Goal: Contribute content: Add original content to the website for others to see

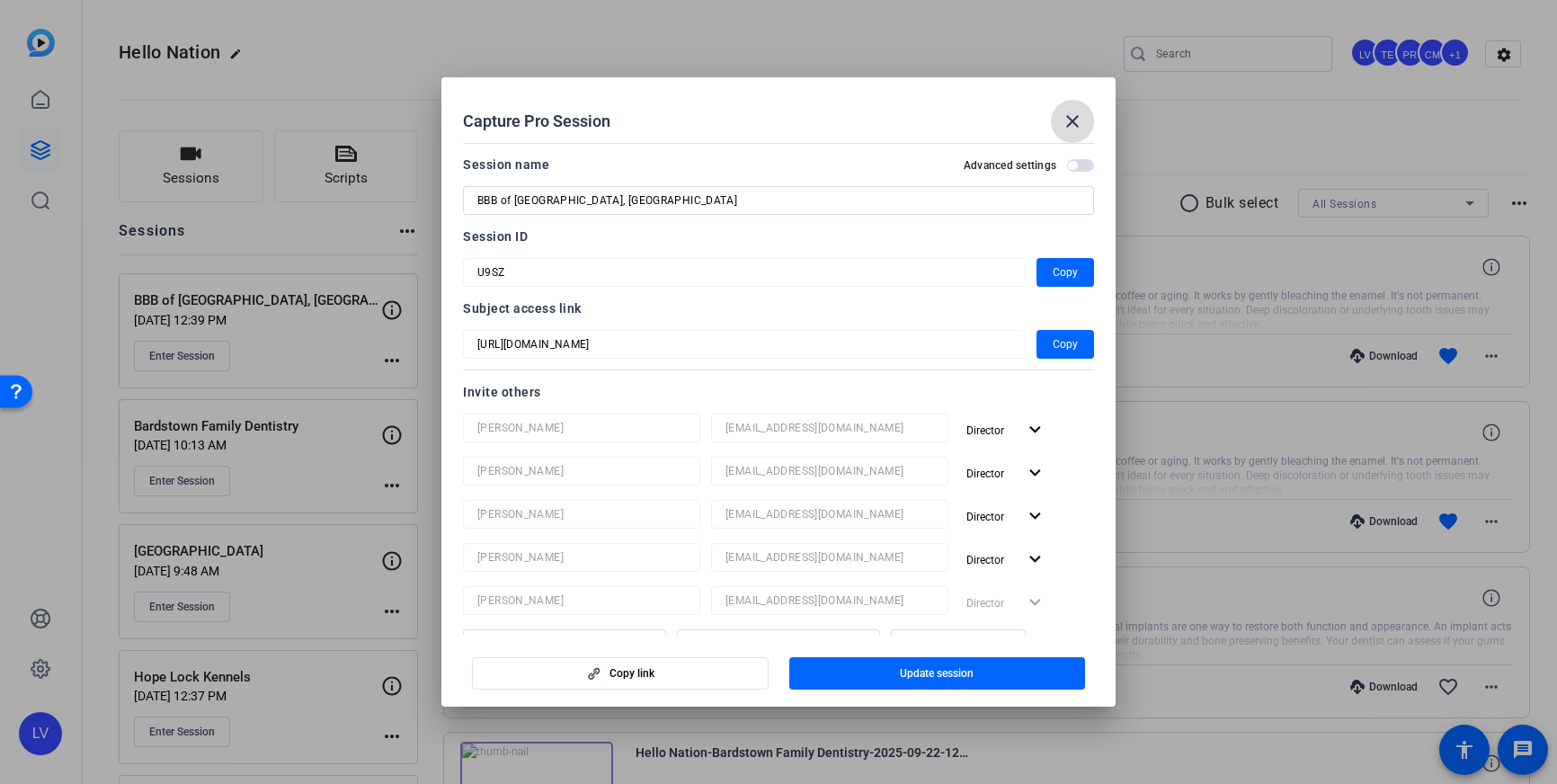
click at [1079, 125] on mat-icon "close" at bounding box center [1073, 121] width 22 height 22
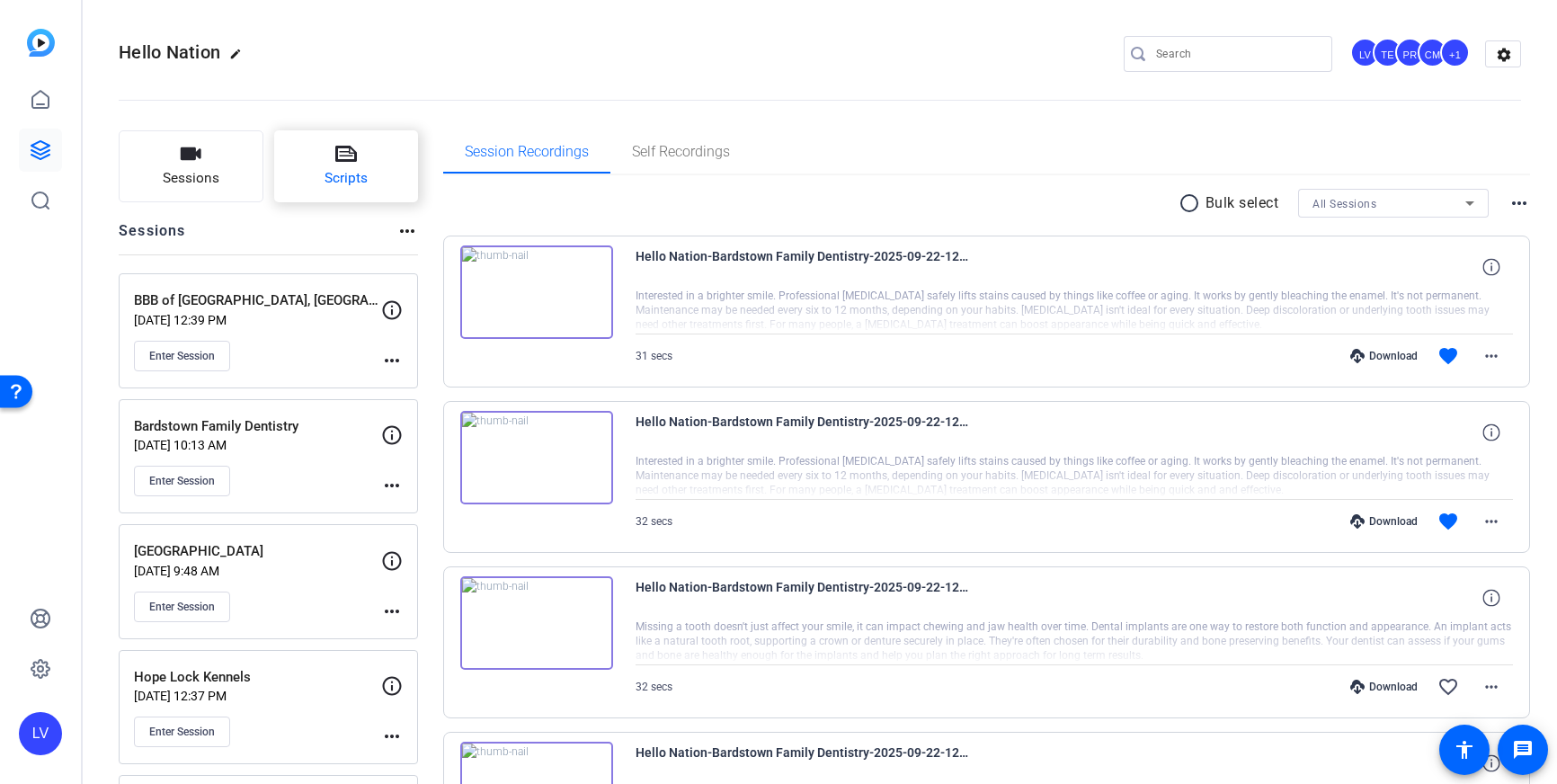
click at [343, 185] on span "Scripts" at bounding box center [346, 178] width 43 height 21
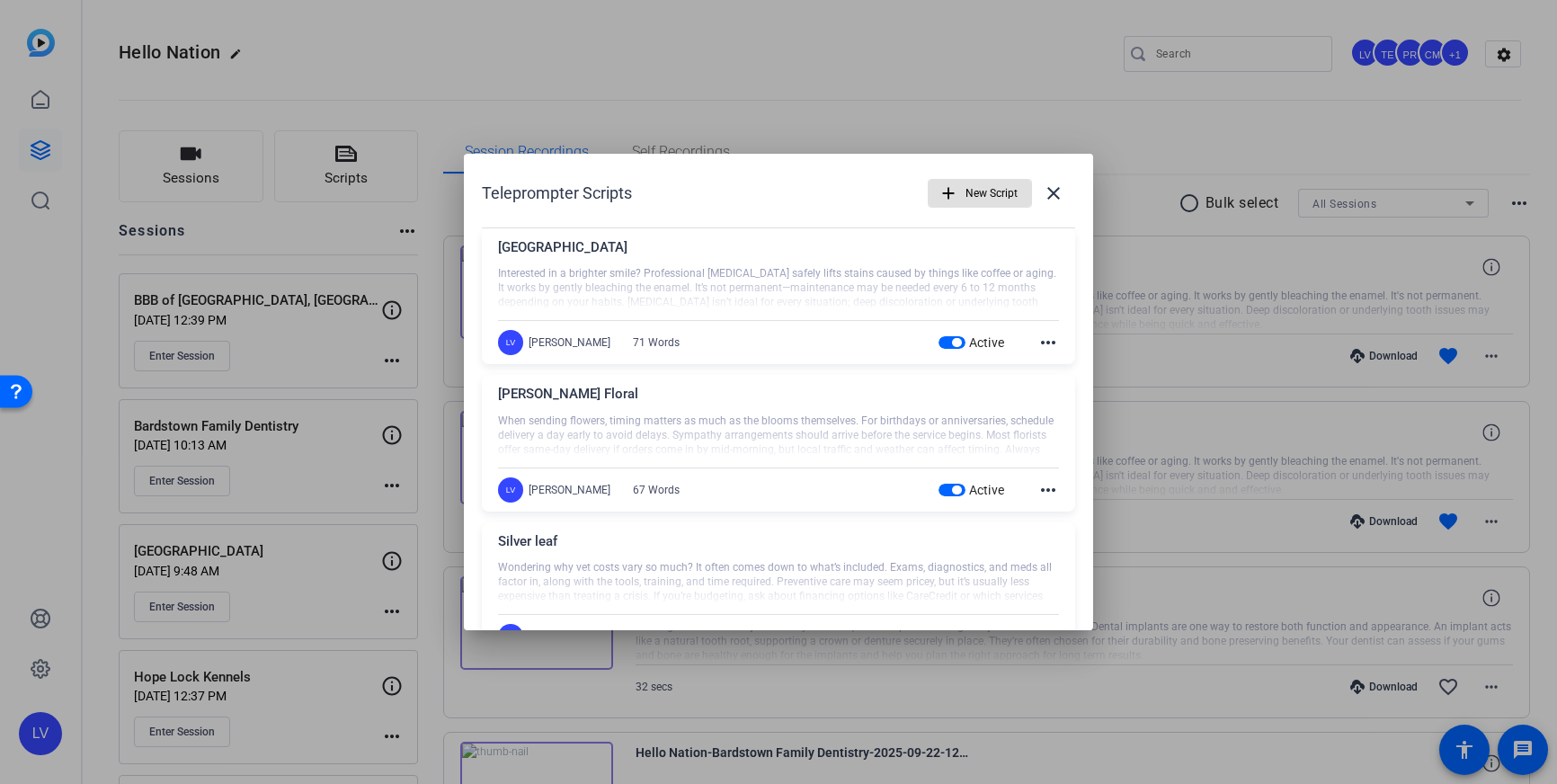
click at [973, 196] on span "New Script" at bounding box center [991, 193] width 52 height 34
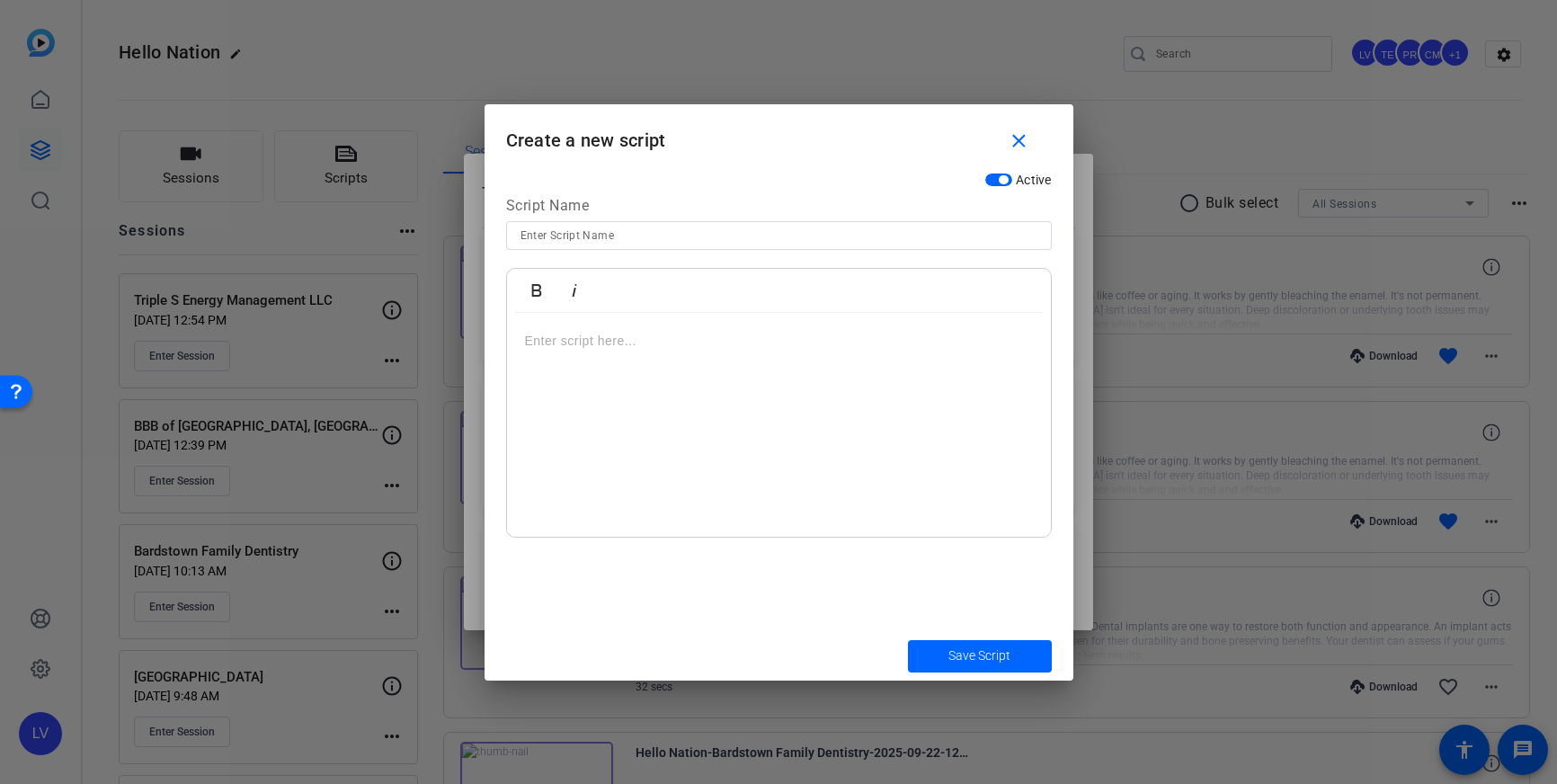
click at [773, 385] on div at bounding box center [778, 425] width 544 height 224
click at [690, 234] on input at bounding box center [778, 235] width 517 height 22
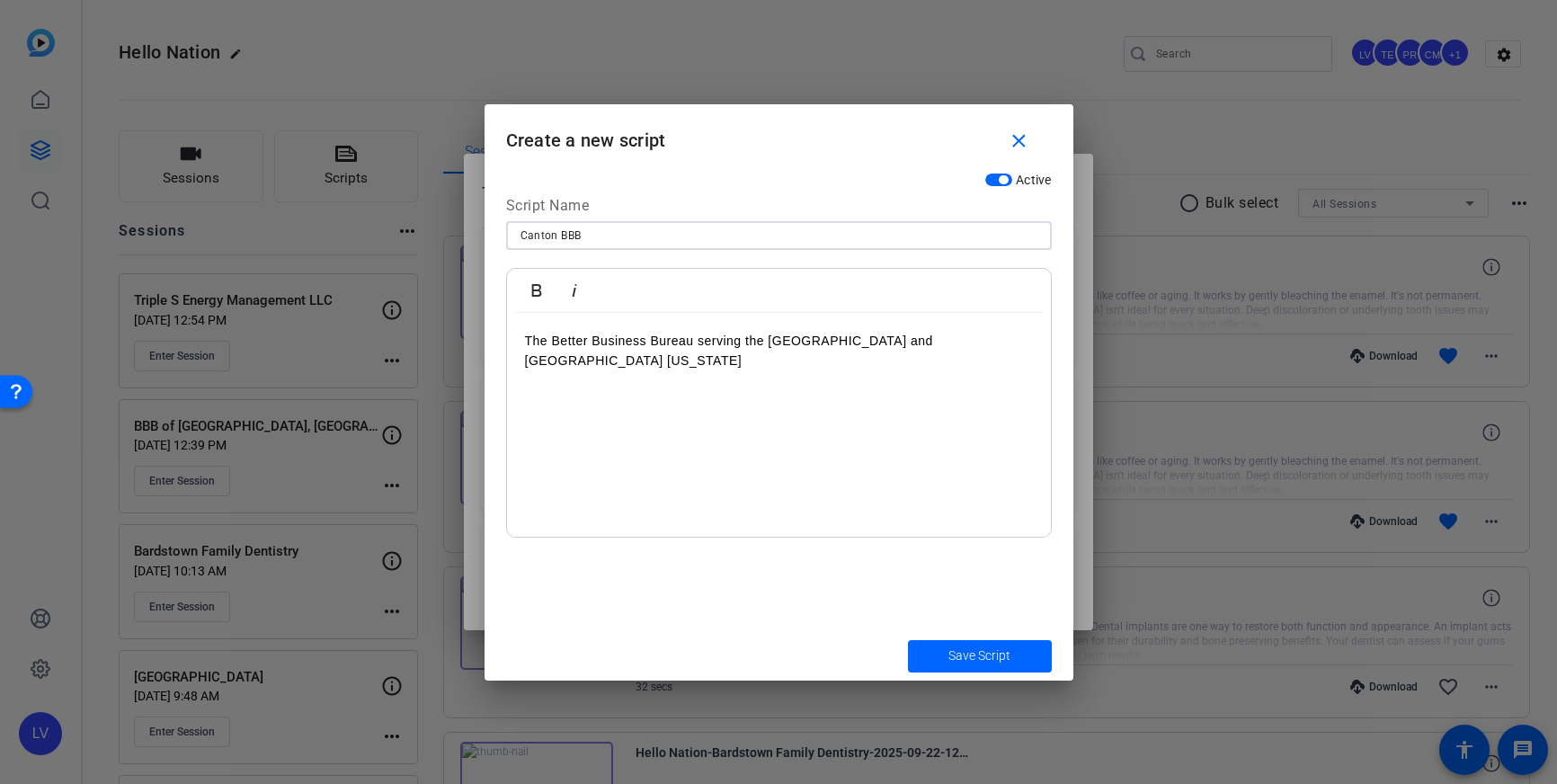
type input "Canton BBB"
click at [629, 378] on div "The Better Business Bureau serving the [GEOGRAPHIC_DATA] and [GEOGRAPHIC_DATA] …" at bounding box center [778, 425] width 544 height 224
click at [587, 378] on div "The Better Business Bureau serving the [GEOGRAPHIC_DATA] and [GEOGRAPHIC_DATA] …" at bounding box center [778, 425] width 544 height 224
click at [535, 331] on p "The Better Business Bureau serving the [GEOGRAPHIC_DATA] and [GEOGRAPHIC_DATA] …" at bounding box center [778, 350] width 508 height 40
click at [525, 331] on p "The Better Business Bureau serving the [GEOGRAPHIC_DATA] and [GEOGRAPHIC_DATA] …" at bounding box center [778, 350] width 508 height 40
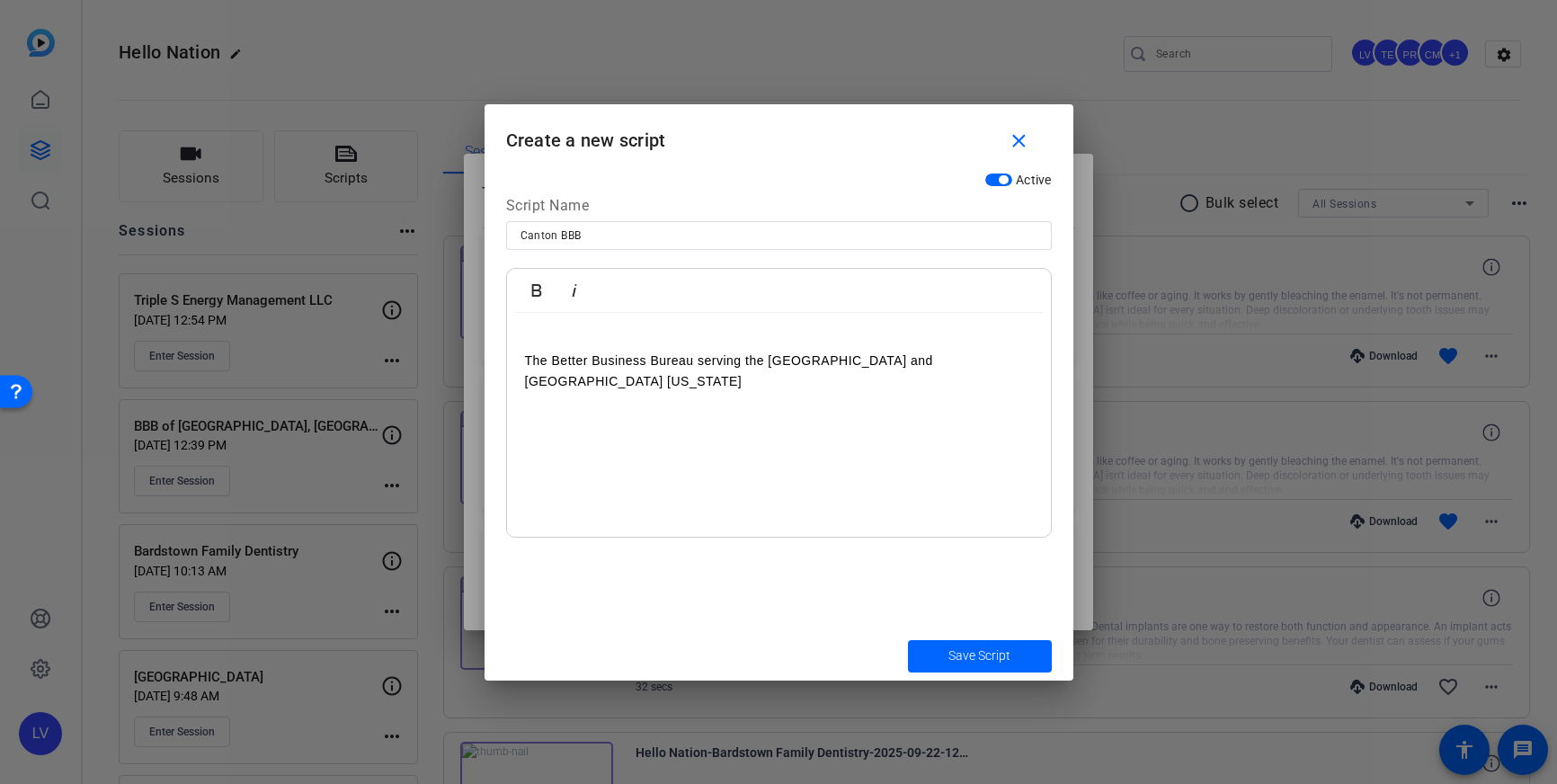
click at [538, 341] on p at bounding box center [778, 340] width 508 height 20
click at [540, 328] on div "The Better Business Bureau serving the [GEOGRAPHIC_DATA] and [GEOGRAPHIC_DATA] …" at bounding box center [778, 425] width 544 height 224
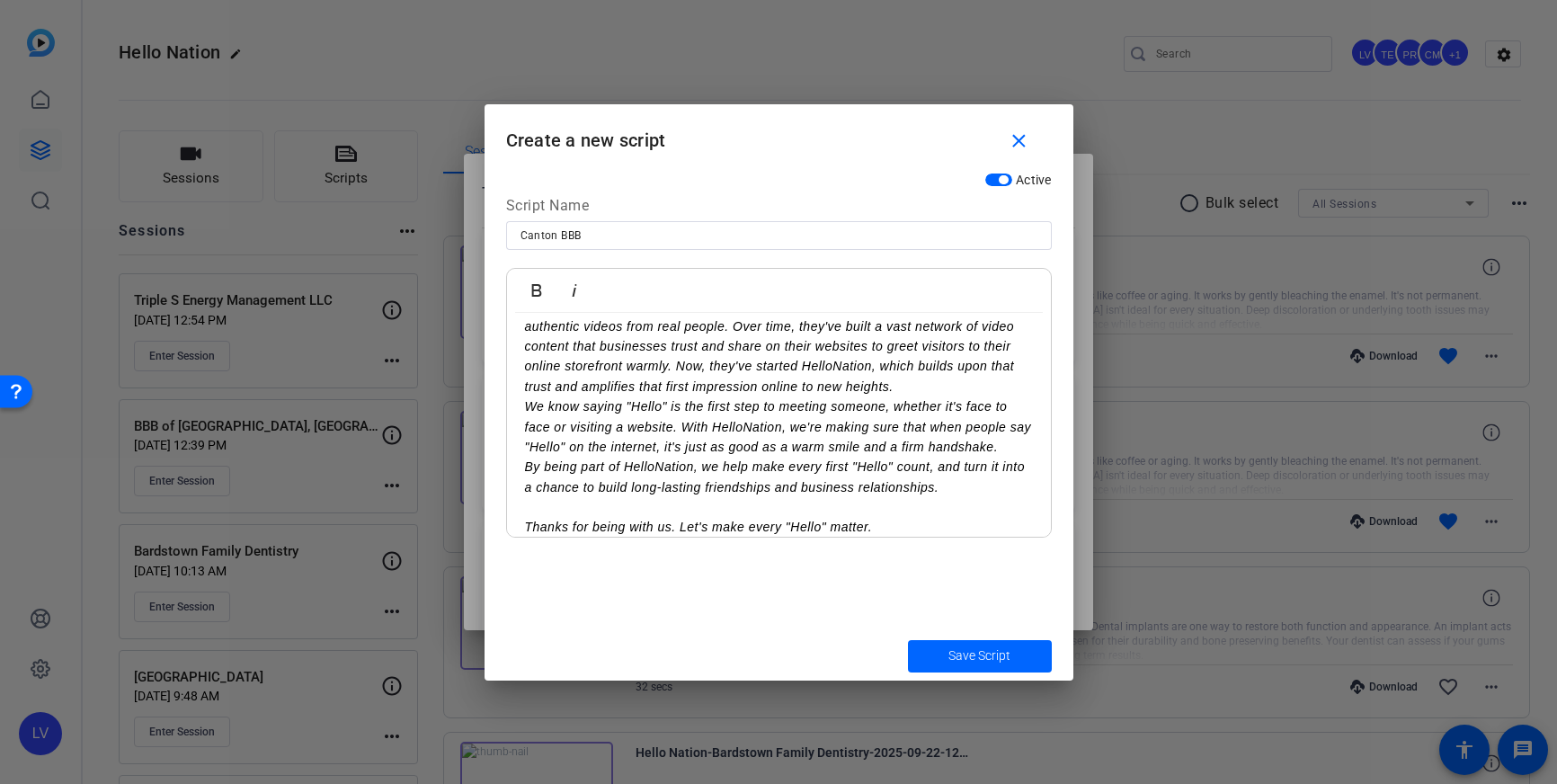
scroll to position [133, 0]
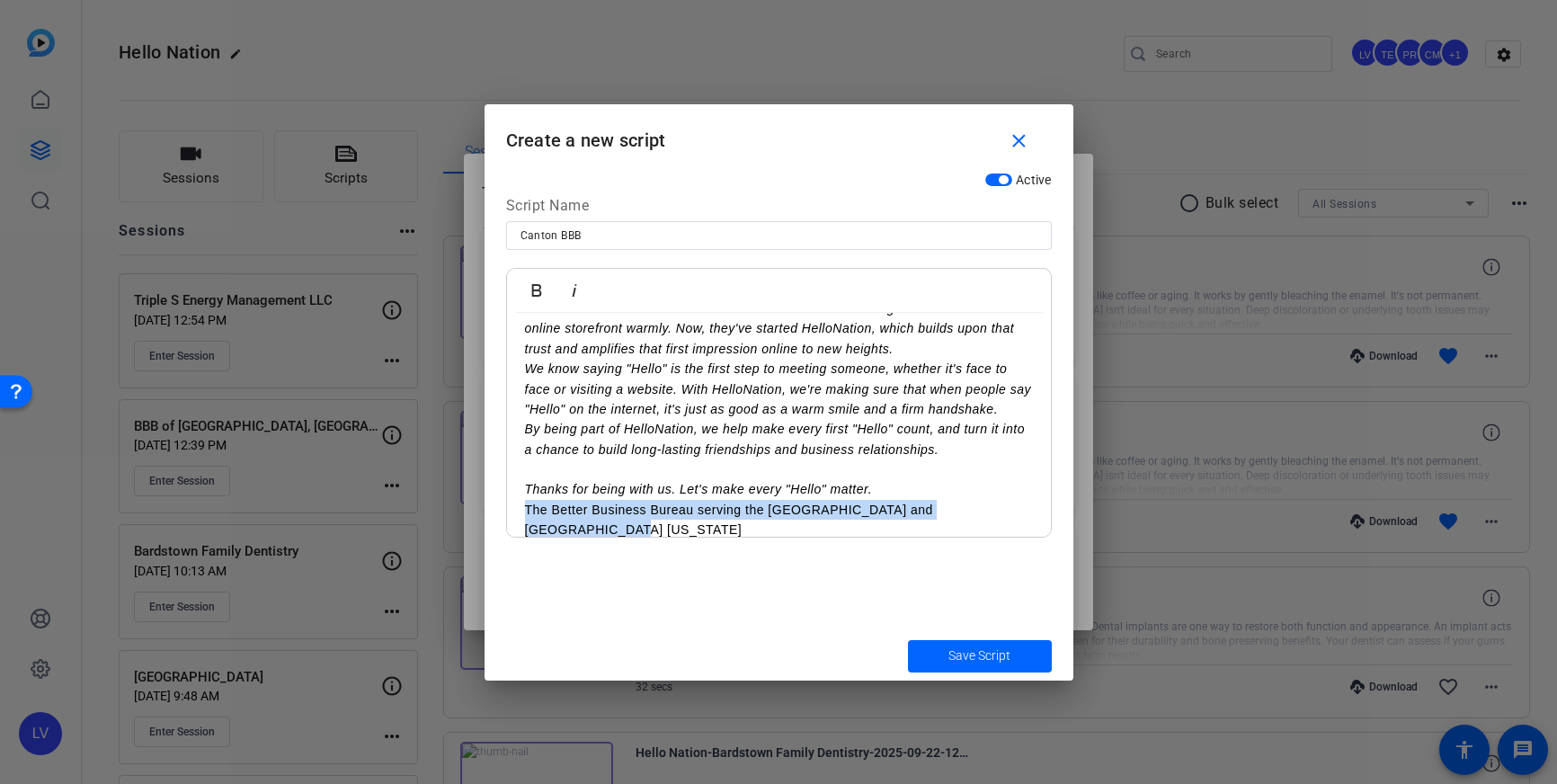
drag, startPoint x: 961, startPoint y: 512, endPoint x: 527, endPoint y: 512, distance: 434.0
click at [527, 512] on p "The Better Business Bureau serving the [GEOGRAPHIC_DATA] and [GEOGRAPHIC_DATA] …" at bounding box center [778, 519] width 508 height 40
copy p "The Better Business Bureau serving the [GEOGRAPHIC_DATA] and [GEOGRAPHIC_DATA] …"
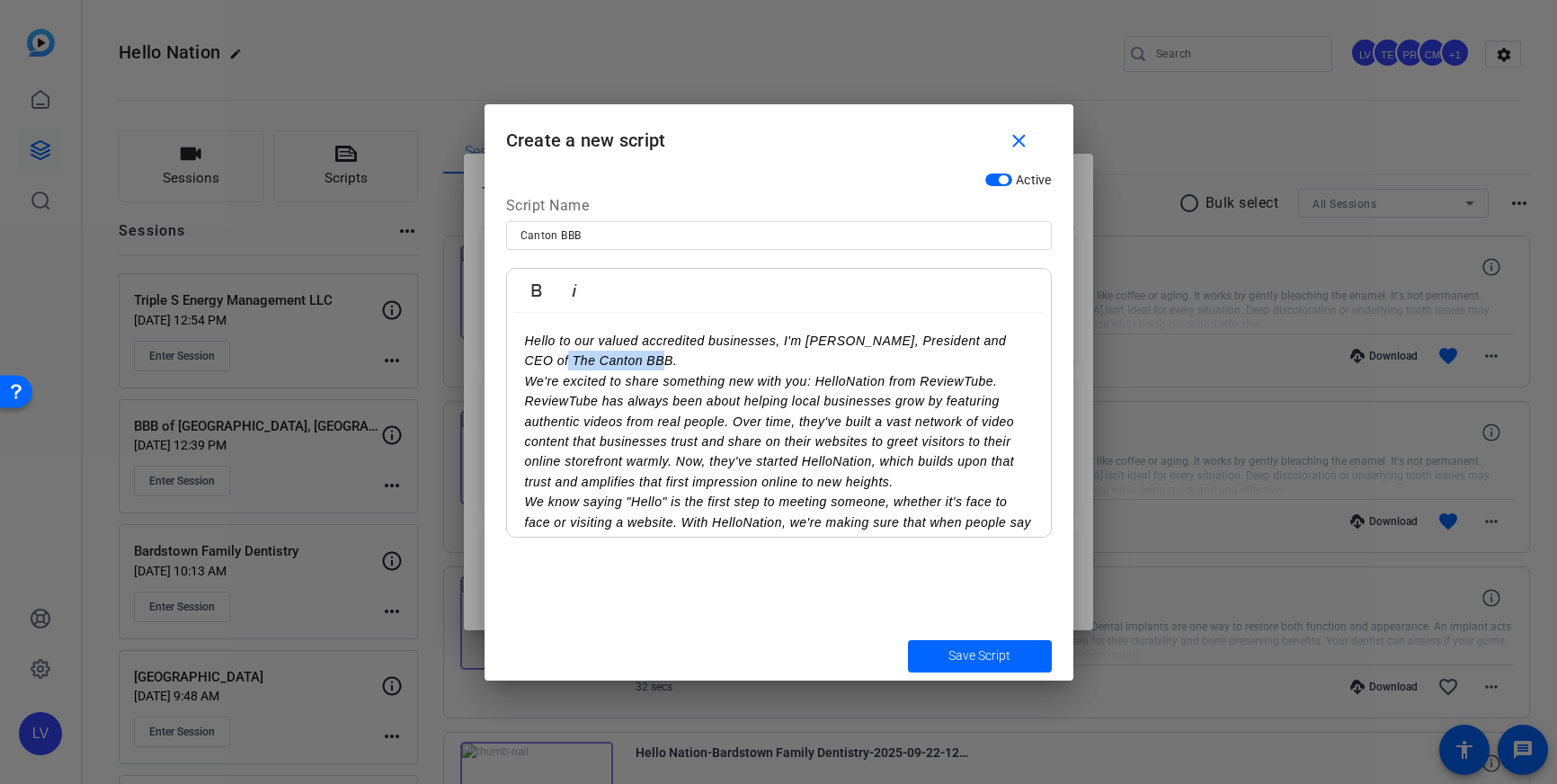
drag, startPoint x: 525, startPoint y: 359, endPoint x: 625, endPoint y: 358, distance: 100.0
click at [625, 358] on icon "Hello to our valued accredited businesses, I'm [PERSON_NAME], President and CEO…" at bounding box center [778, 481] width 507 height 296
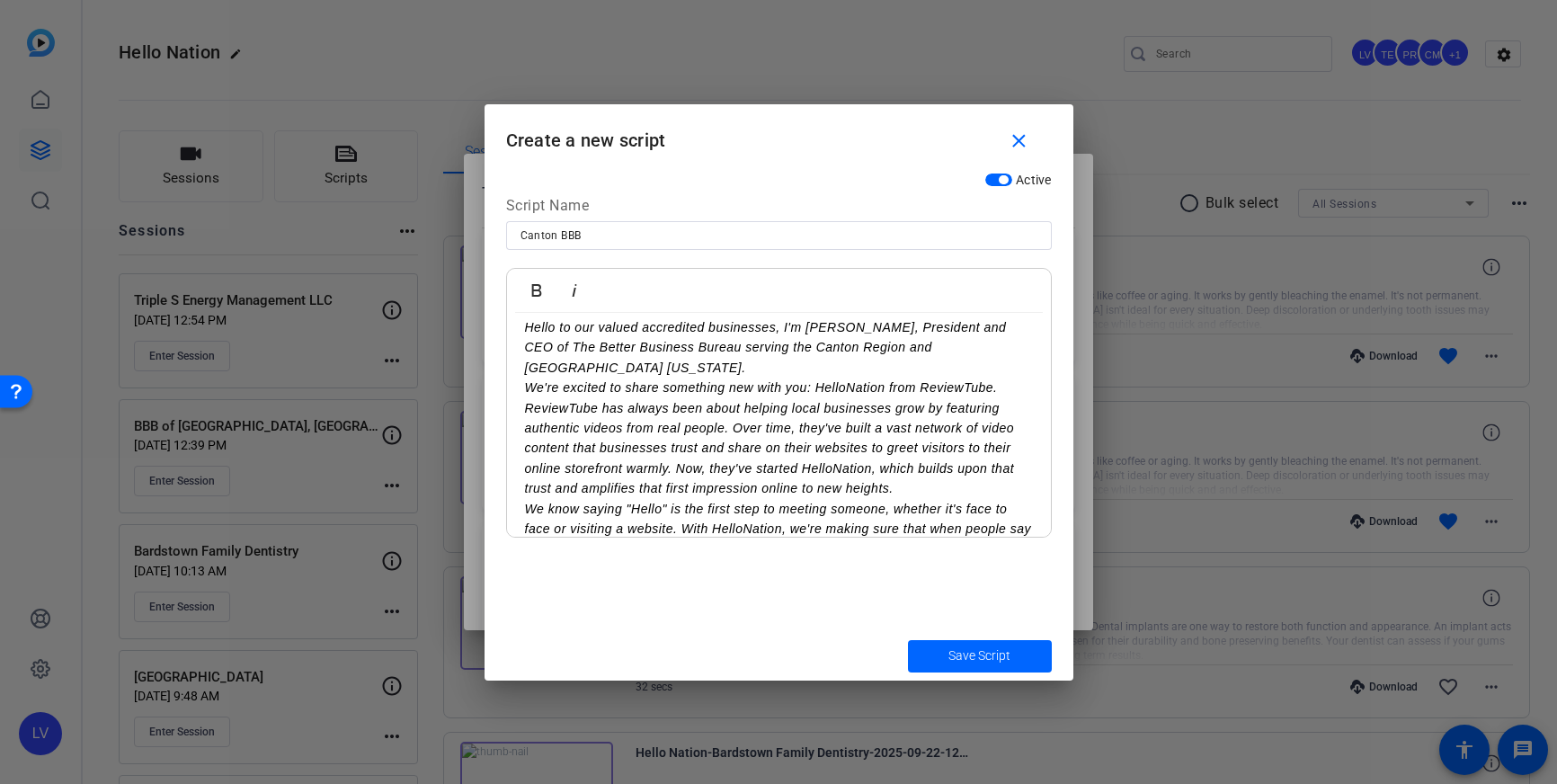
click at [1015, 348] on p "Hello to our valued accredited businesses, I'm [PERSON_NAME], President and CEO…" at bounding box center [778, 477] width 508 height 322
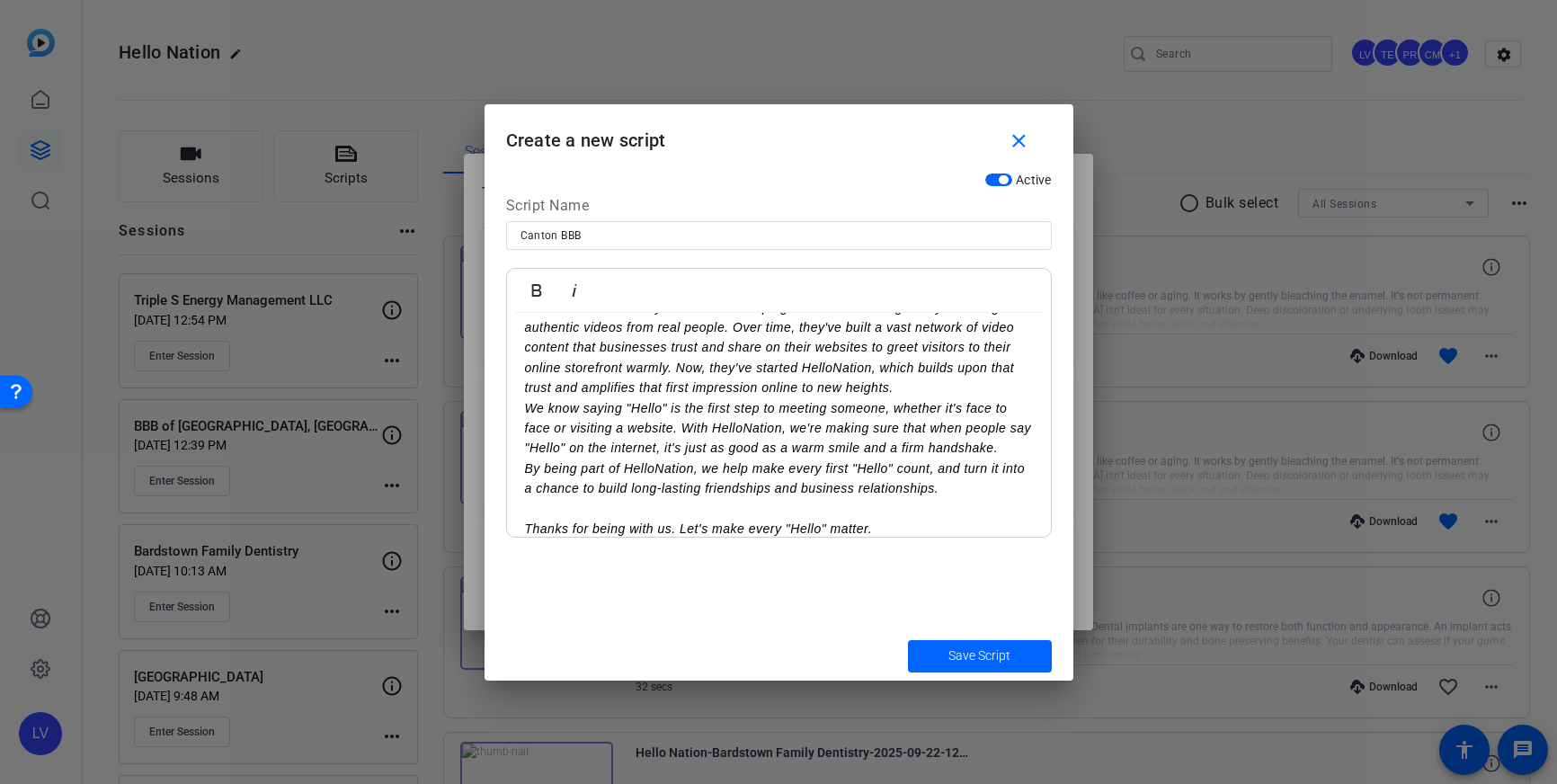
scroll to position [133, 0]
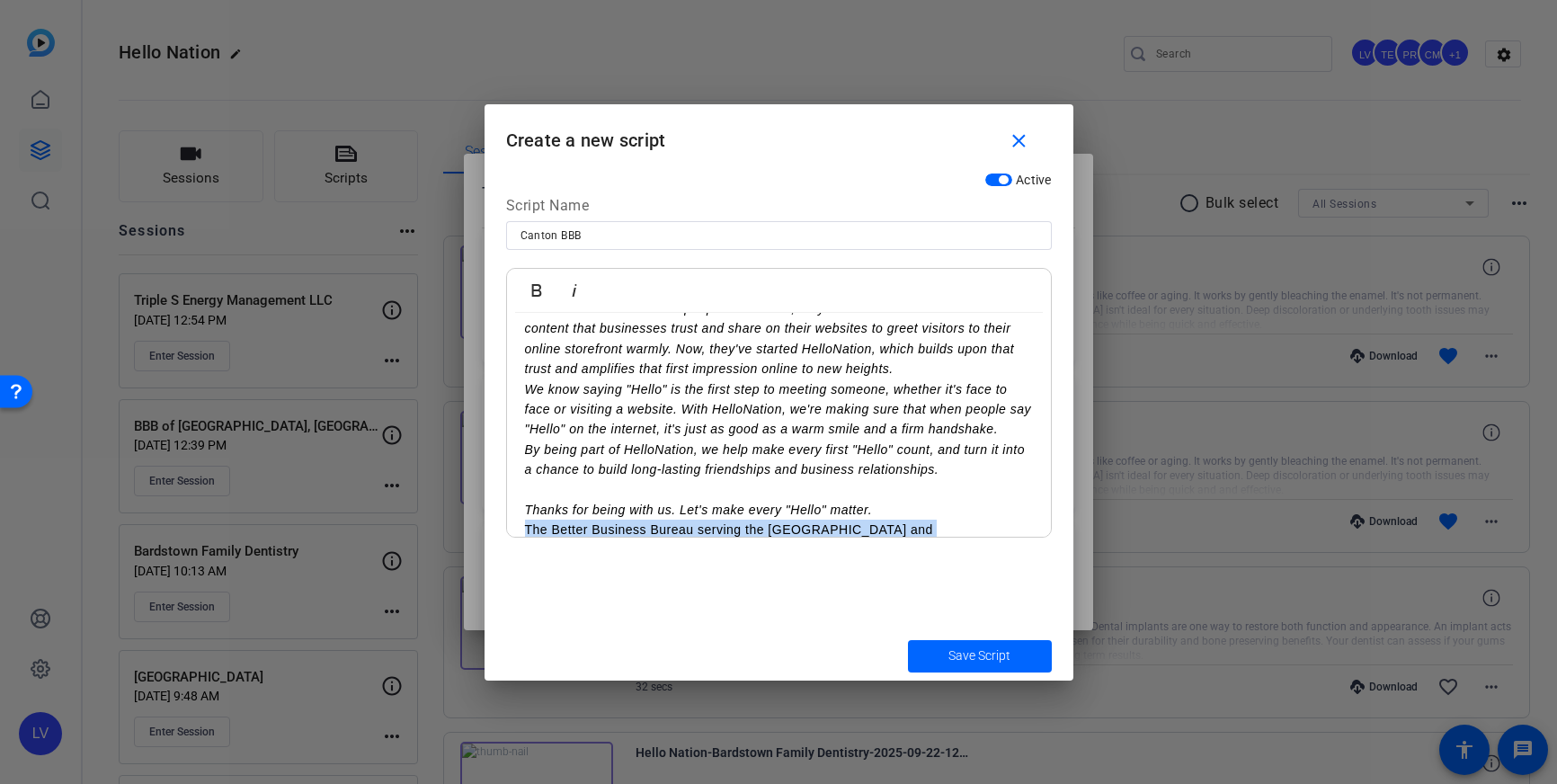
drag, startPoint x: 962, startPoint y: 507, endPoint x: 520, endPoint y: 506, distance: 442.0
click at [520, 506] on div "Hello to our valued accredited businesses, I'm [PERSON_NAME], President and CEO…" at bounding box center [778, 379] width 544 height 398
click at [965, 649] on span "Save Script" at bounding box center [979, 655] width 62 height 19
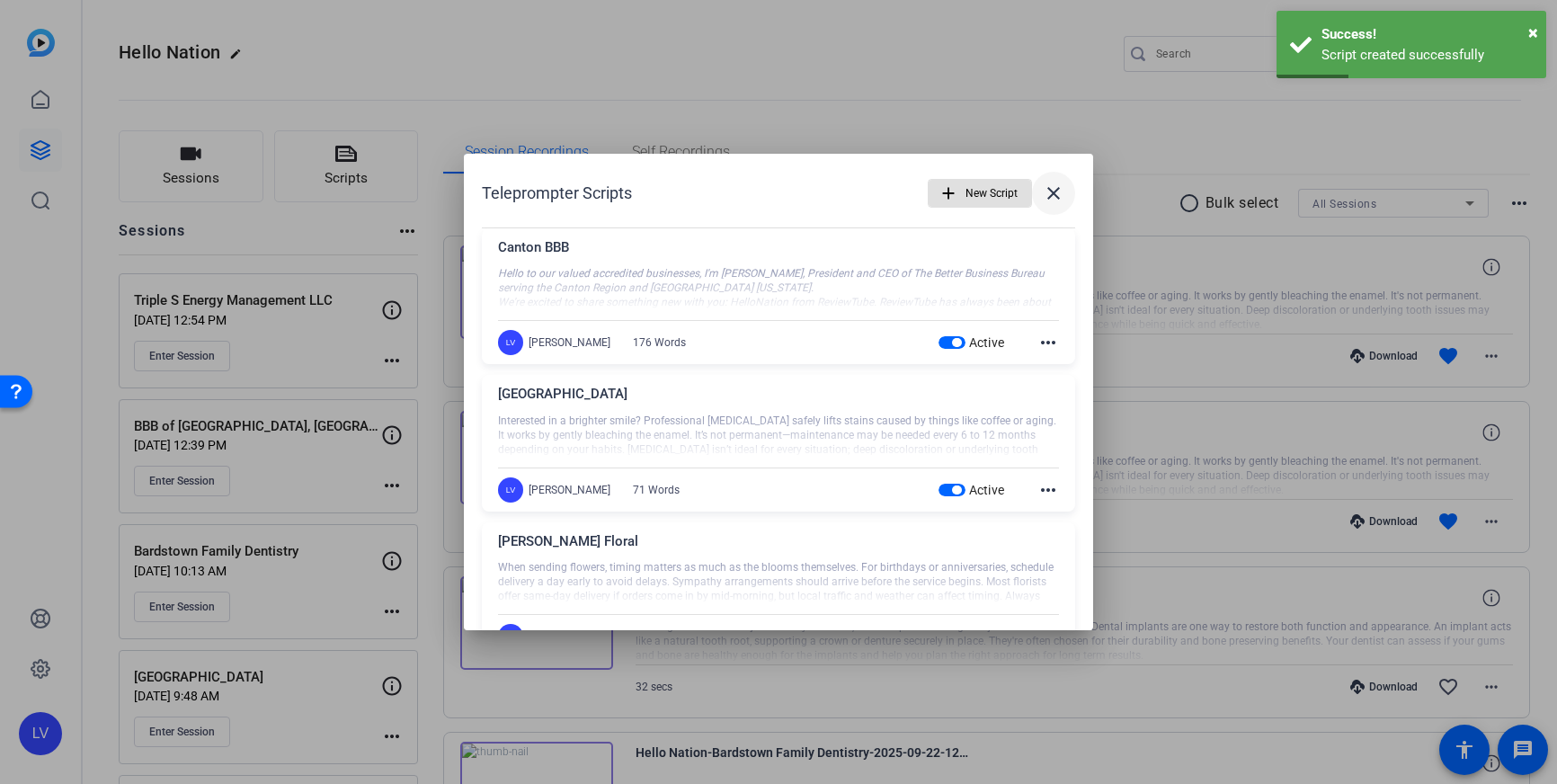
click at [1049, 203] on mat-icon "close" at bounding box center [1054, 193] width 22 height 22
